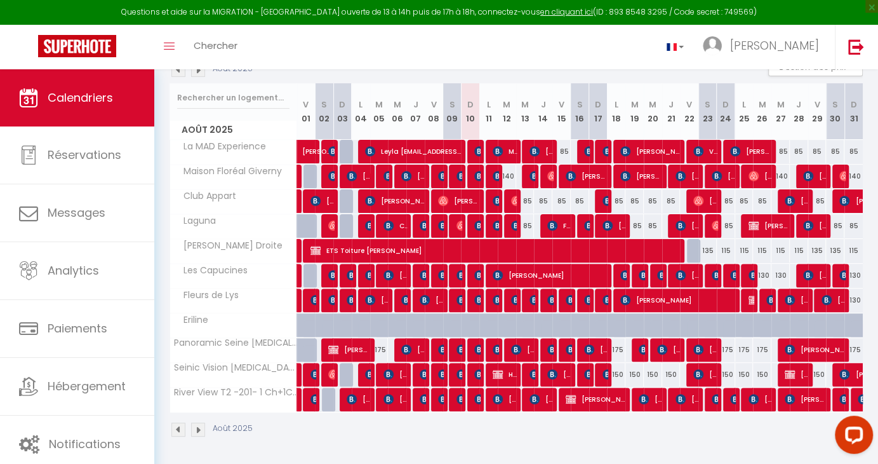
click at [462, 298] on div at bounding box center [457, 300] width 18 height 24
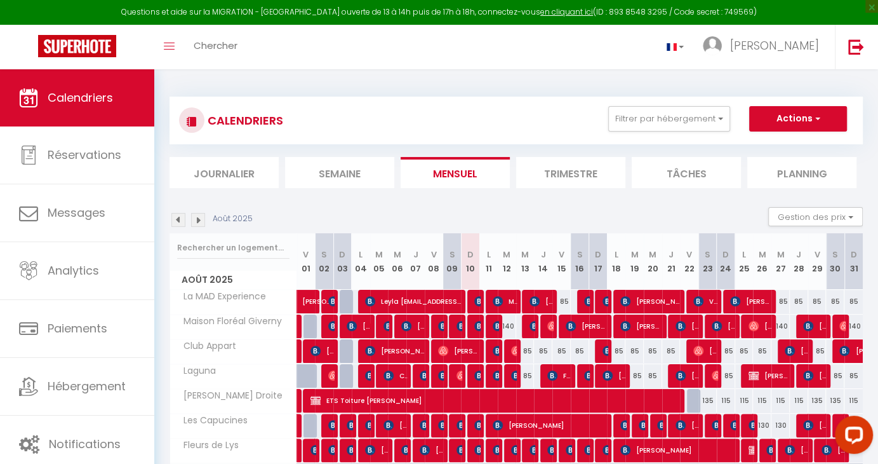
click at [199, 219] on img at bounding box center [198, 220] width 14 height 14
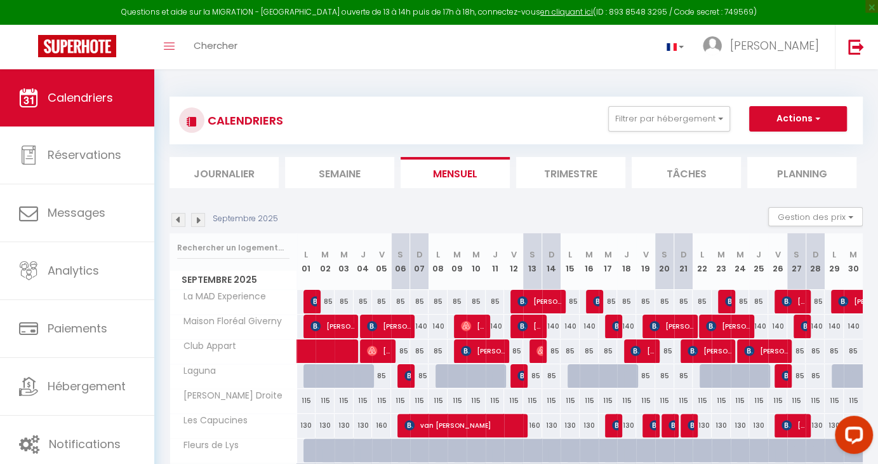
click at [403, 375] on div at bounding box center [406, 376] width 19 height 24
click at [409, 377] on img at bounding box center [409, 375] width 10 height 10
select select "OK"
select select "0"
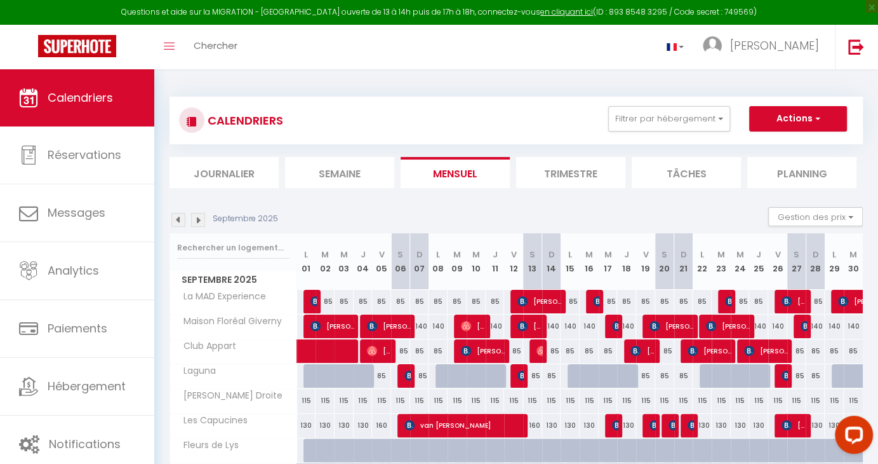
select select "0"
select select "1"
select select
click at [0, 0] on div at bounding box center [0, 0] width 0 height 0
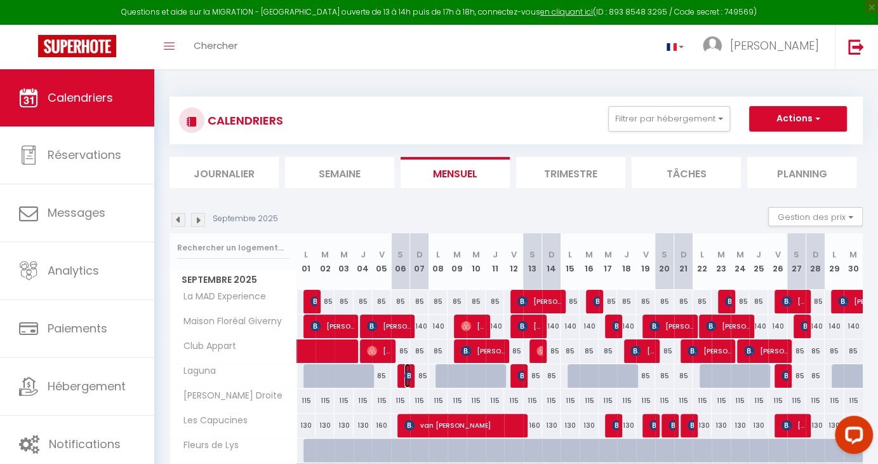
click at [409, 377] on img at bounding box center [409, 375] width 10 height 10
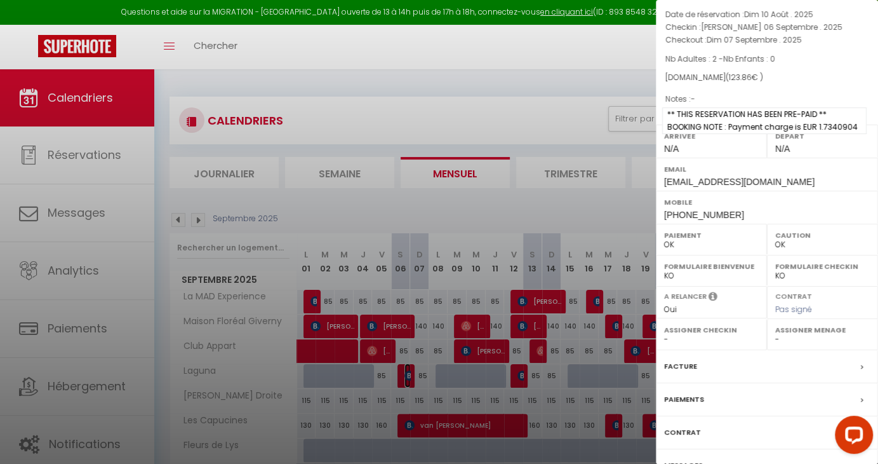
scroll to position [65, 0]
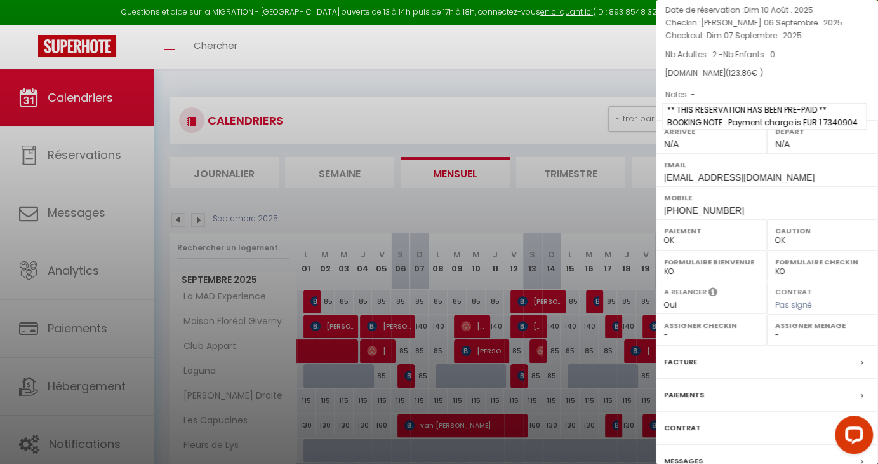
click at [763, 130] on span "** THIS RESERVATION HAS BEEN PRE-PAID ** BOOKING NOTE : Payment charge is EUR 1…" at bounding box center [764, 116] width 204 height 27
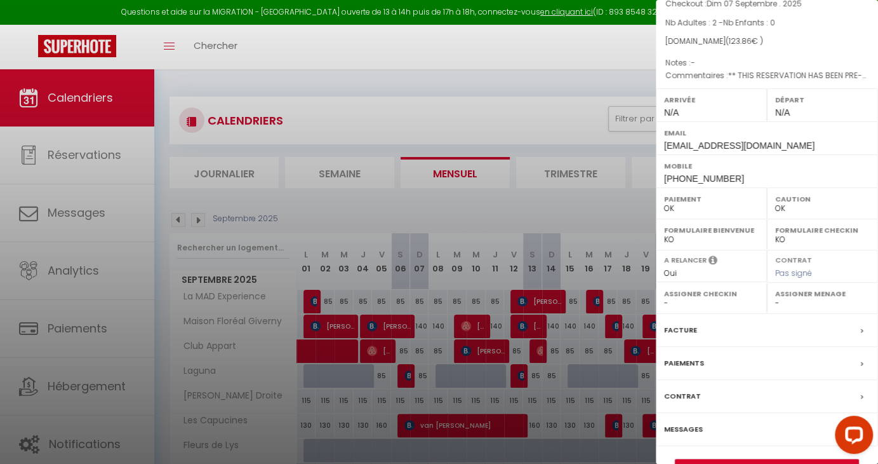
scroll to position [100, 0]
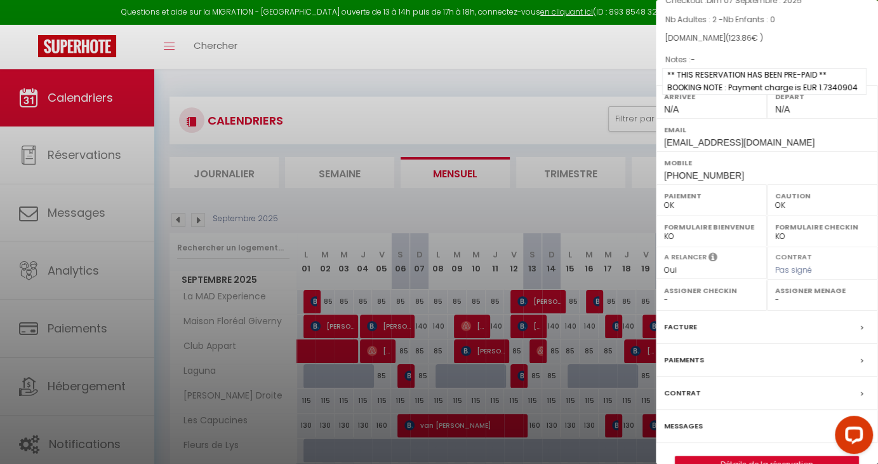
drag, startPoint x: 766, startPoint y: 96, endPoint x: 854, endPoint y: 108, distance: 88.4
click at [854, 95] on span "** THIS RESERVATION HAS BEEN PRE-PAID ** BOOKING NOTE : Payment charge is EUR 1…" at bounding box center [764, 81] width 204 height 27
click at [179, 217] on div at bounding box center [439, 232] width 878 height 464
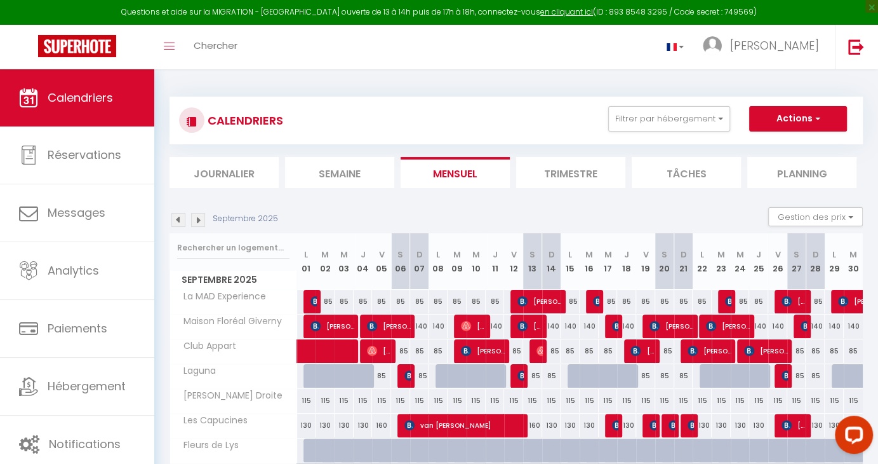
click at [176, 218] on img at bounding box center [178, 220] width 14 height 14
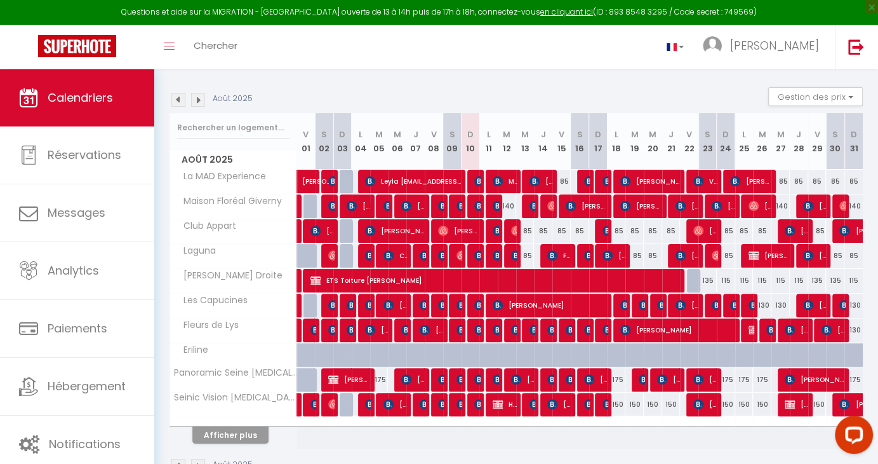
scroll to position [156, 0]
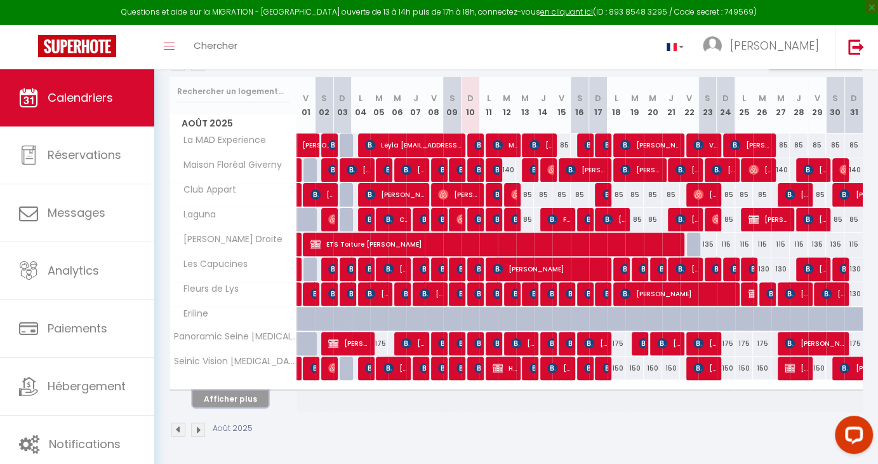
click at [218, 396] on button "Afficher plus" at bounding box center [230, 398] width 76 height 17
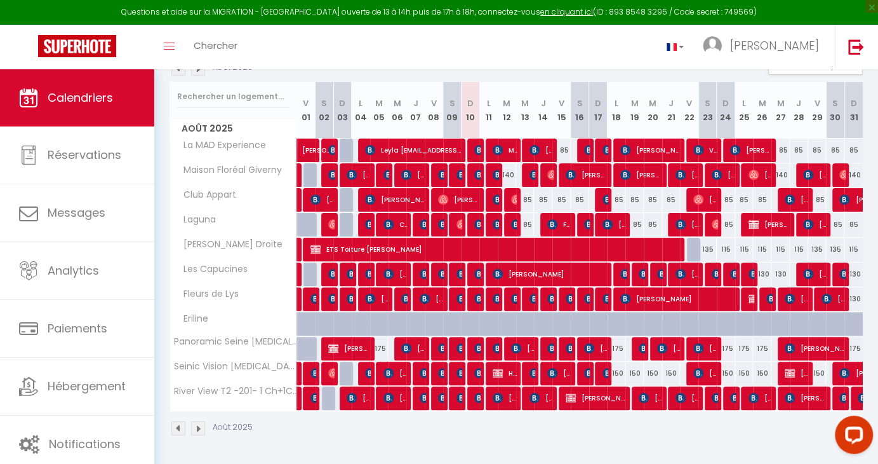
scroll to position [150, 0]
